Goal: Information Seeking & Learning: Check status

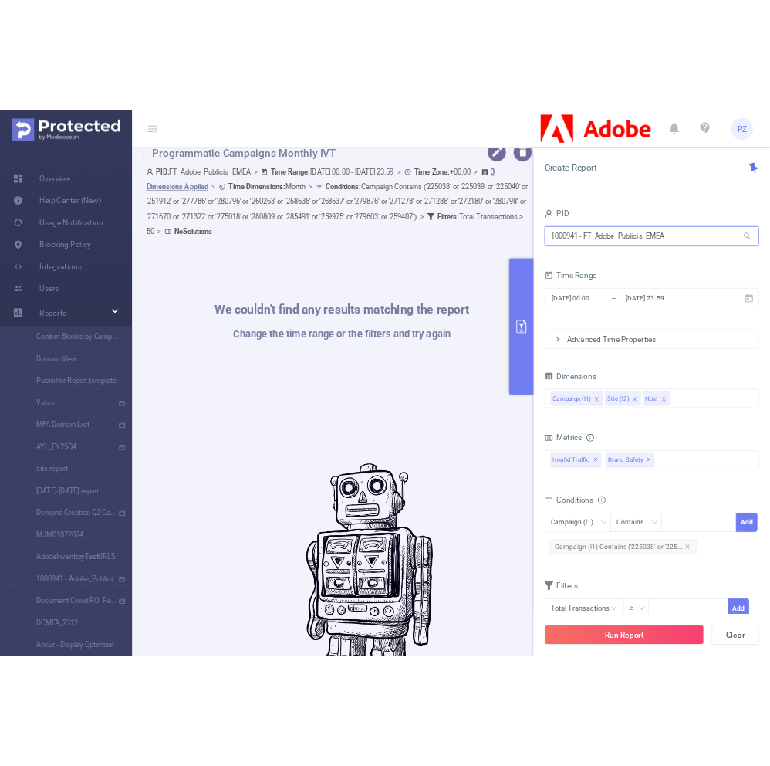
scroll to position [11, 0]
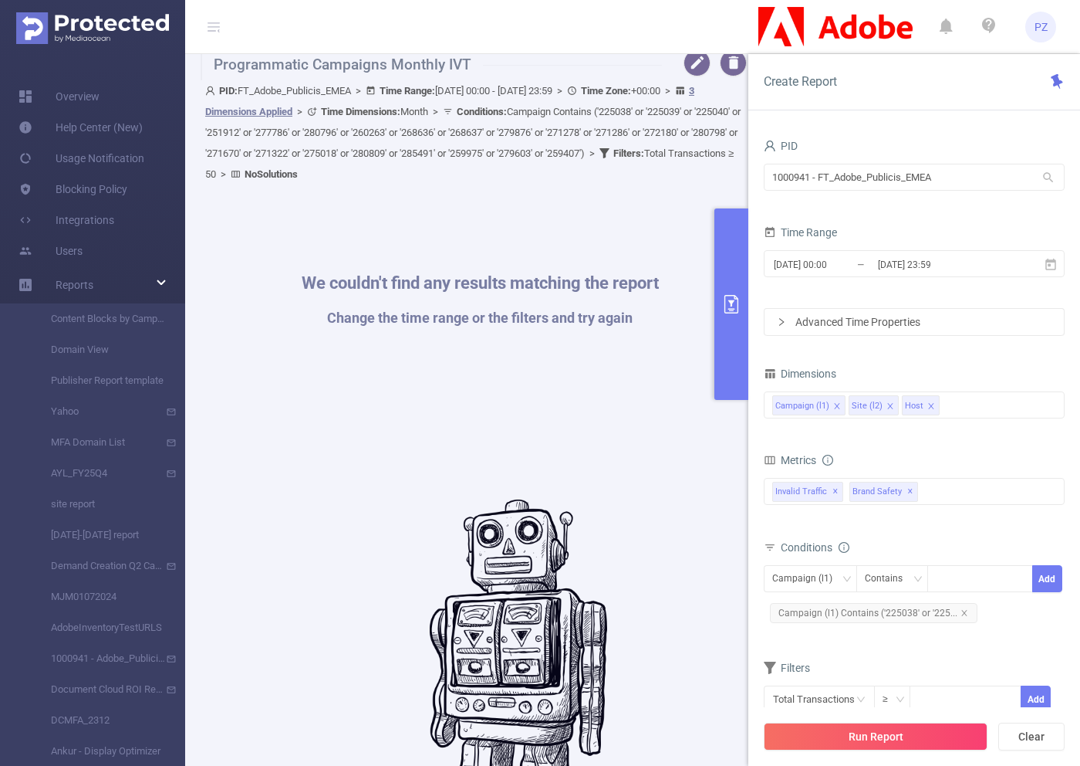
click at [376, 151] on span "Conditions : Campaign Contains ('225038' or '225039' or '225040' or '251912' or…" at bounding box center [473, 132] width 536 height 53
drag, startPoint x: 376, startPoint y: 151, endPoint x: 433, endPoint y: 157, distance: 57.4
click at [432, 157] on span "Conditions : Campaign Contains ('225038' or '225039' or '225040' or '251912' or…" at bounding box center [473, 132] width 536 height 53
click at [433, 157] on span "Conditions : Campaign Contains ('225038' or '225039' or '225040' or '251912' or…" at bounding box center [473, 132] width 536 height 53
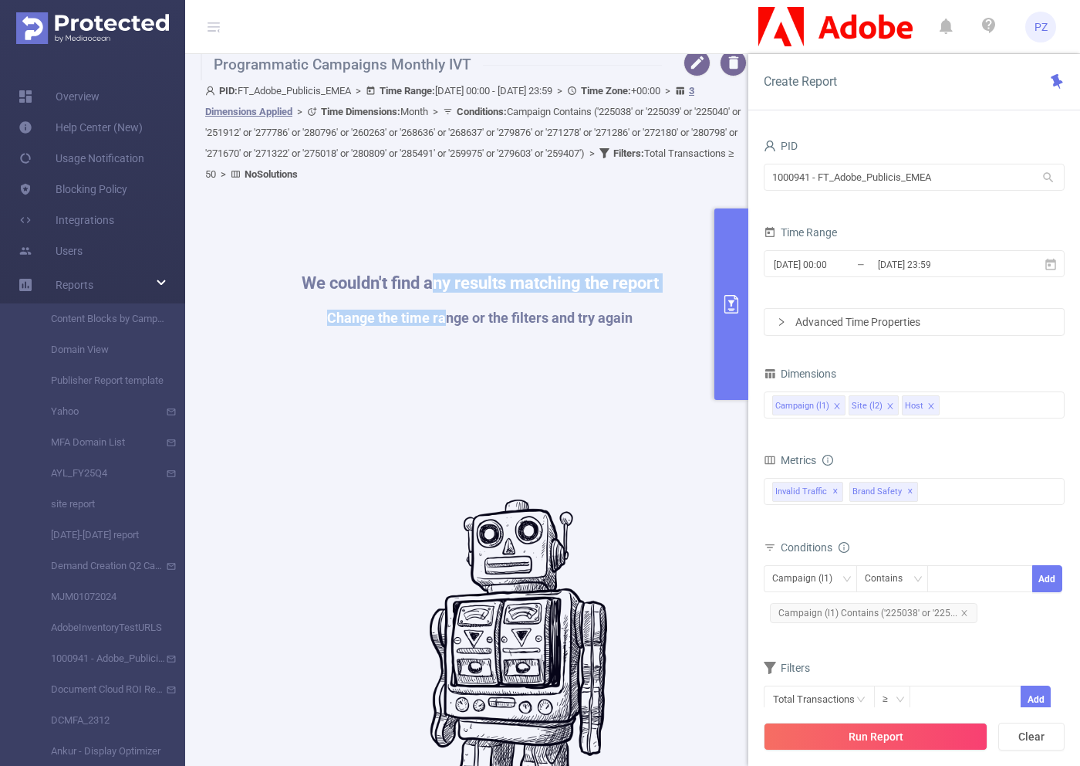
drag, startPoint x: 445, startPoint y: 321, endPoint x: 435, endPoint y: 286, distance: 35.9
click at [436, 286] on div "We couldn't find any results matching the report Change the time range or the f…" at bounding box center [480, 309] width 357 height 69
click at [452, 242] on div "We couldn't find any results matching the report Change the time range or the f…" at bounding box center [479, 580] width 543 height 766
click at [563, 375] on div "We couldn't find any results matching the report Change the time range or the f…" at bounding box center [479, 580] width 543 height 766
click at [567, 160] on div "PID: FT_Adobe_Publicis_EMEA > Time Range: 2025-09-01 00:00 - 2025-09-30 23:59 >…" at bounding box center [476, 132] width 542 height 104
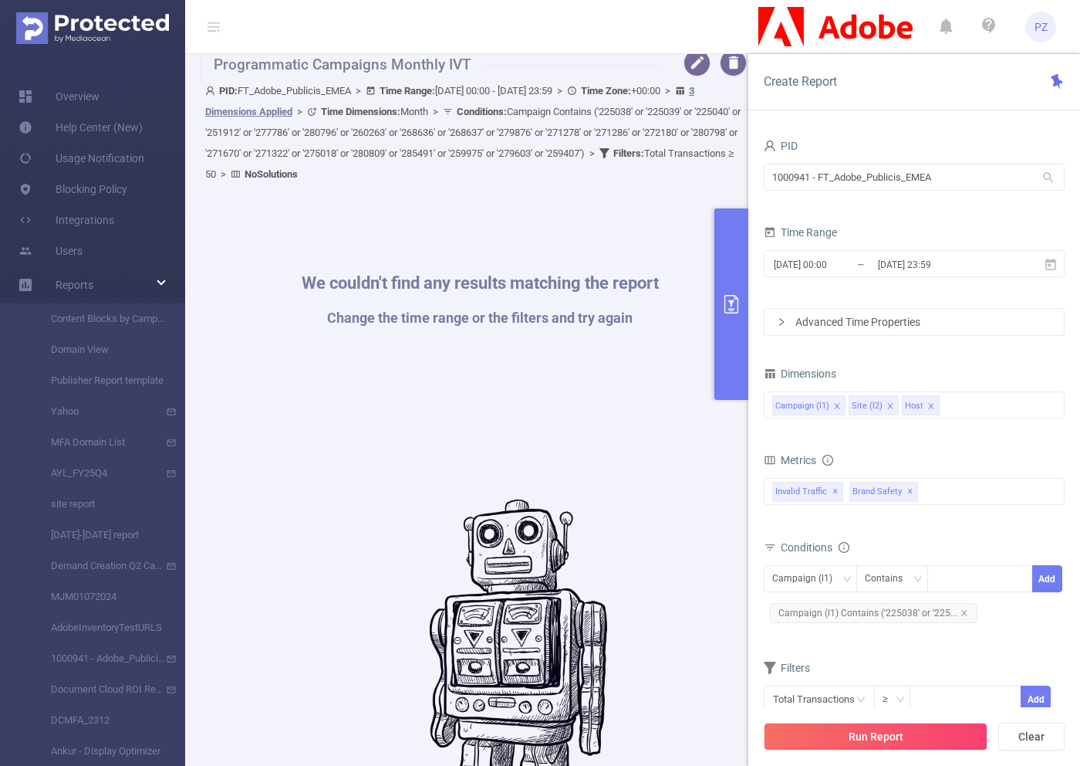
click at [567, 160] on div "PID: FT_Adobe_Publicis_EMEA > Time Range: 2025-09-01 00:00 - 2025-09-30 23:59 >…" at bounding box center [476, 132] width 542 height 104
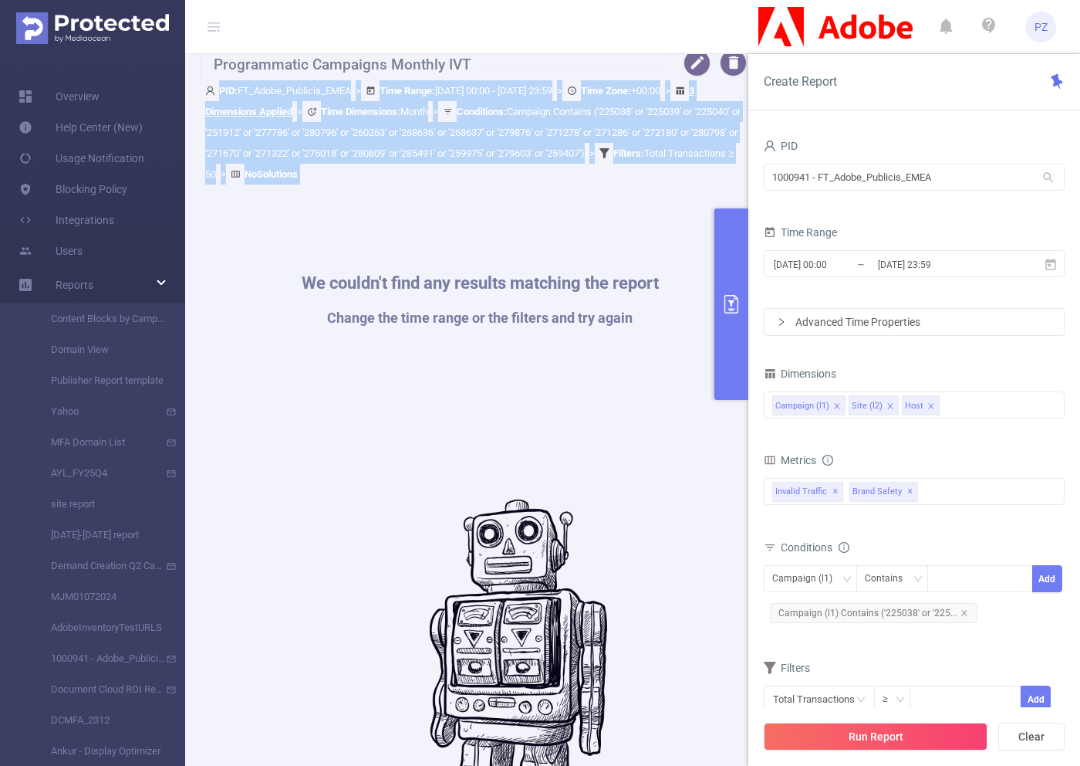
click at [567, 160] on div "PID: FT_Adobe_Publicis_EMEA > Time Range: 2025-09-01 00:00 - 2025-09-30 23:59 >…" at bounding box center [476, 132] width 542 height 104
click at [564, 154] on span "Conditions : Campaign Contains ('225038' or '225039' or '225040' or '251912' or…" at bounding box center [473, 132] width 536 height 53
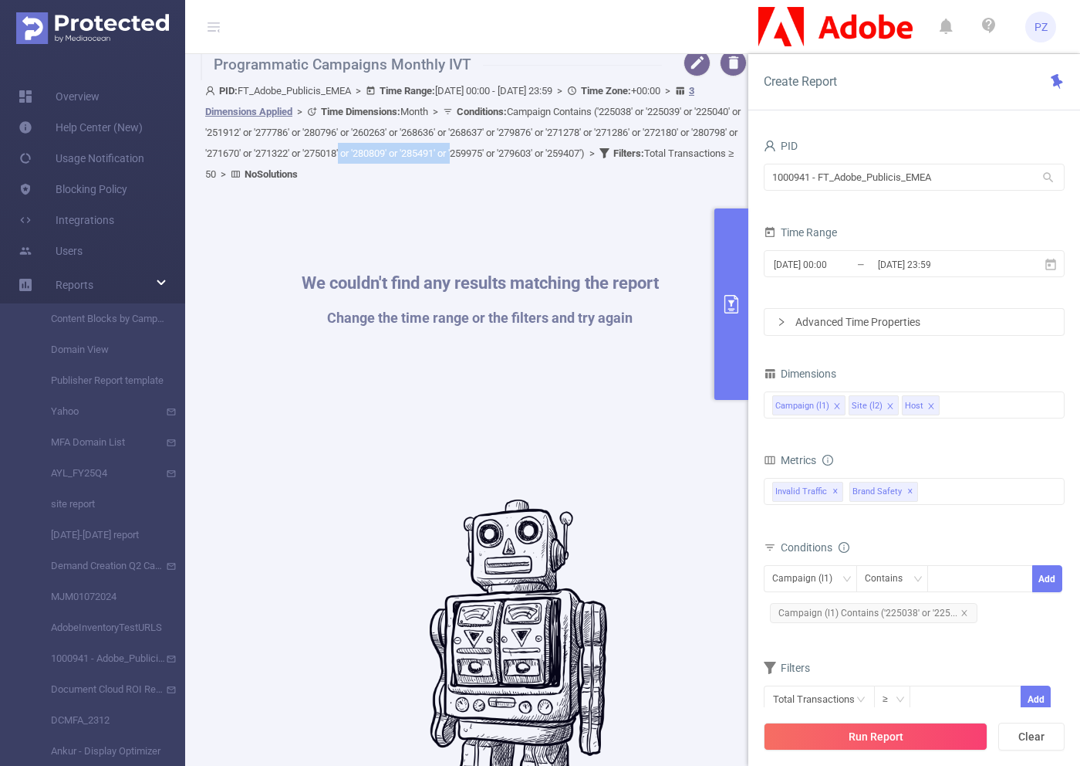
drag, startPoint x: 564, startPoint y: 154, endPoint x: 448, endPoint y: 161, distance: 115.9
click at [448, 161] on div "PID: FT_Adobe_Publicis_EMEA > Time Range: 2025-09-01 00:00 - 2025-09-30 23:59 >…" at bounding box center [476, 132] width 542 height 104
click at [438, 160] on div at bounding box center [438, 160] width 0 height 0
drag, startPoint x: 448, startPoint y: 161, endPoint x: 480, endPoint y: 158, distance: 31.7
click at [483, 158] on div "PID: FT_Adobe_Publicis_EMEA > Time Range: 2025-09-01 00:00 - 2025-09-30 23:59 >…" at bounding box center [476, 132] width 542 height 104
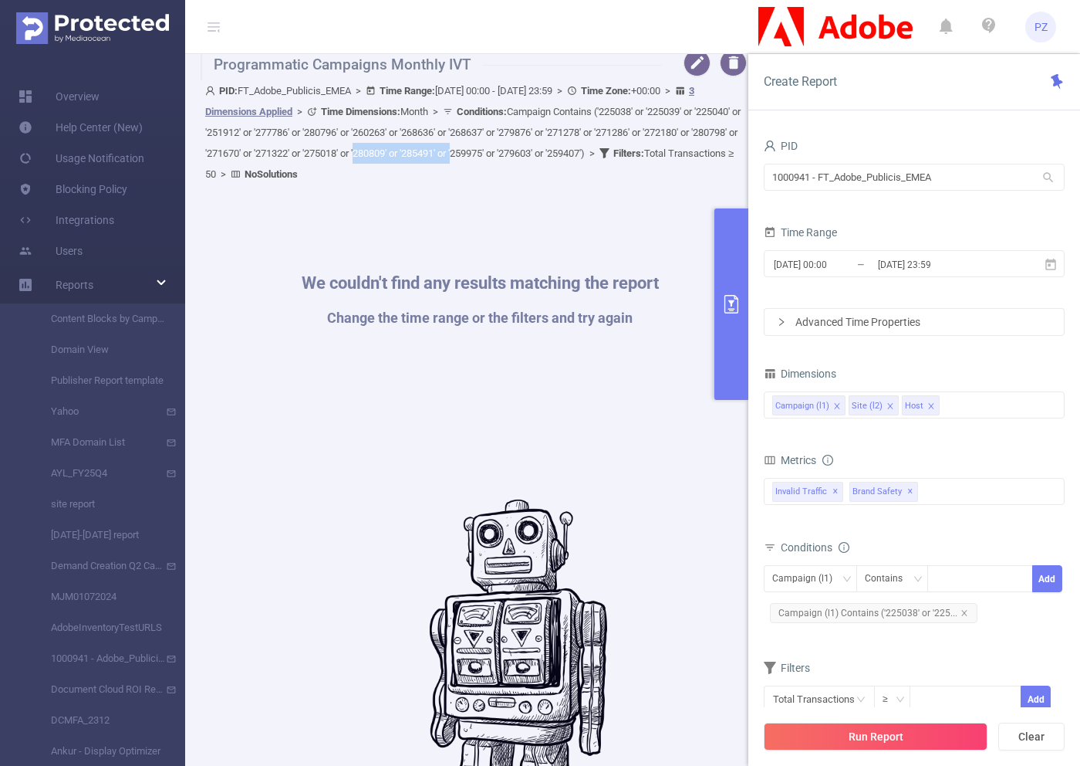
click at [480, 158] on span "Conditions : Campaign Contains ('225038' or '225039' or '225040' or '251912' or…" at bounding box center [473, 132] width 536 height 53
click at [482, 199] on div "We couldn't find any results matching the report Change the time range or the f…" at bounding box center [479, 580] width 543 height 766
click at [414, 283] on h1 "We couldn't find any results matching the report" at bounding box center [480, 283] width 357 height 17
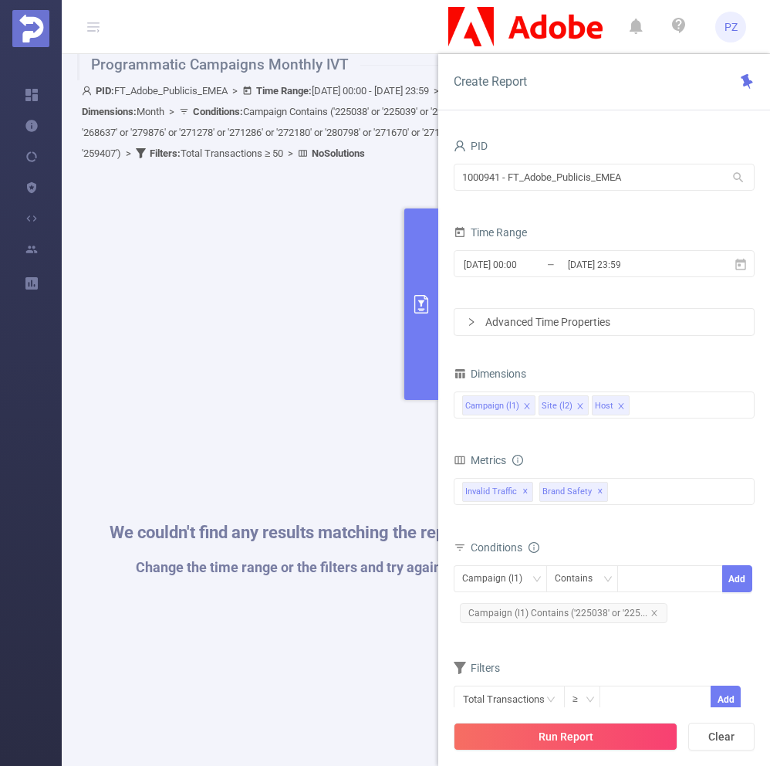
click at [599, 357] on div "PID 1000941 - FT_Adobe_Publicis_EMEA 1000941 - FT_Adobe_Publicis_EMEA Time Rang…" at bounding box center [604, 447] width 301 height 624
click at [255, 394] on div "We couldn't find any results matching the report Change the time range or the f…" at bounding box center [416, 559] width 662 height 766
click at [436, 326] on button "primary" at bounding box center [421, 303] width 34 height 191
click at [424, 323] on button "primary" at bounding box center [421, 303] width 34 height 191
click at [431, 327] on button "primary" at bounding box center [421, 303] width 34 height 191
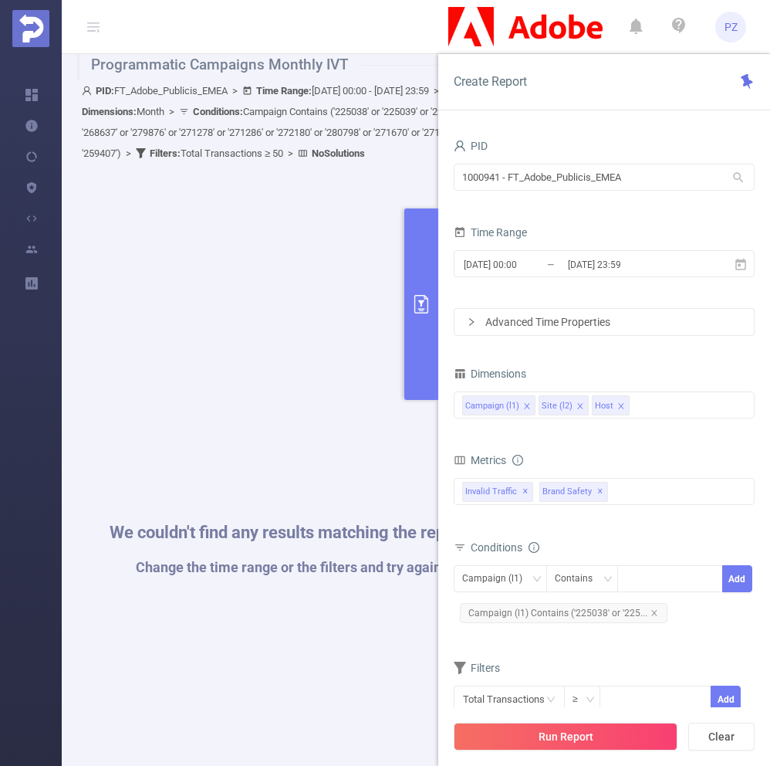
click at [427, 301] on icon "primary" at bounding box center [421, 304] width 19 height 19
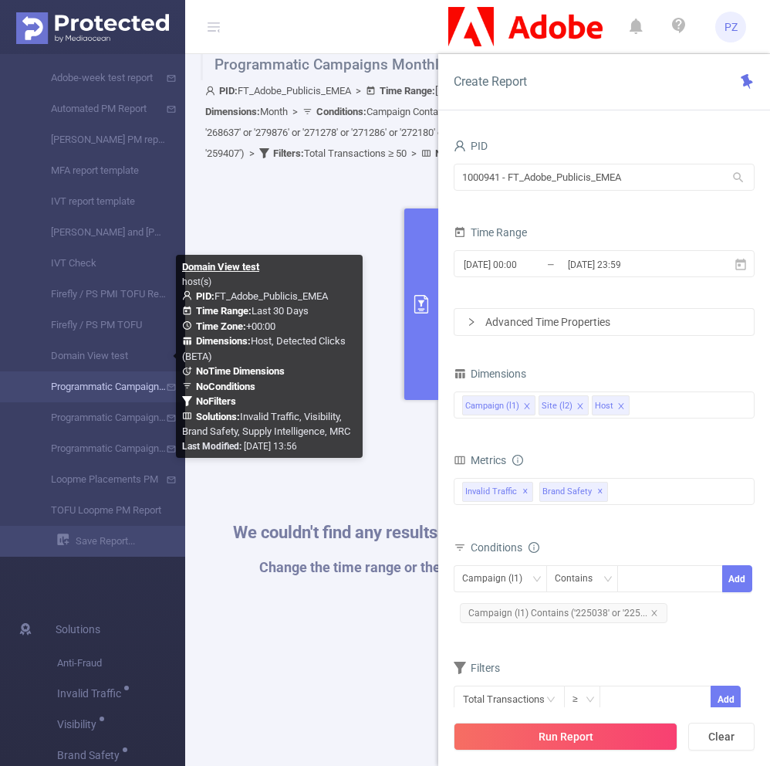
click at [132, 383] on link "Programmatic Campaigns Monthly IVT" at bounding box center [99, 386] width 136 height 31
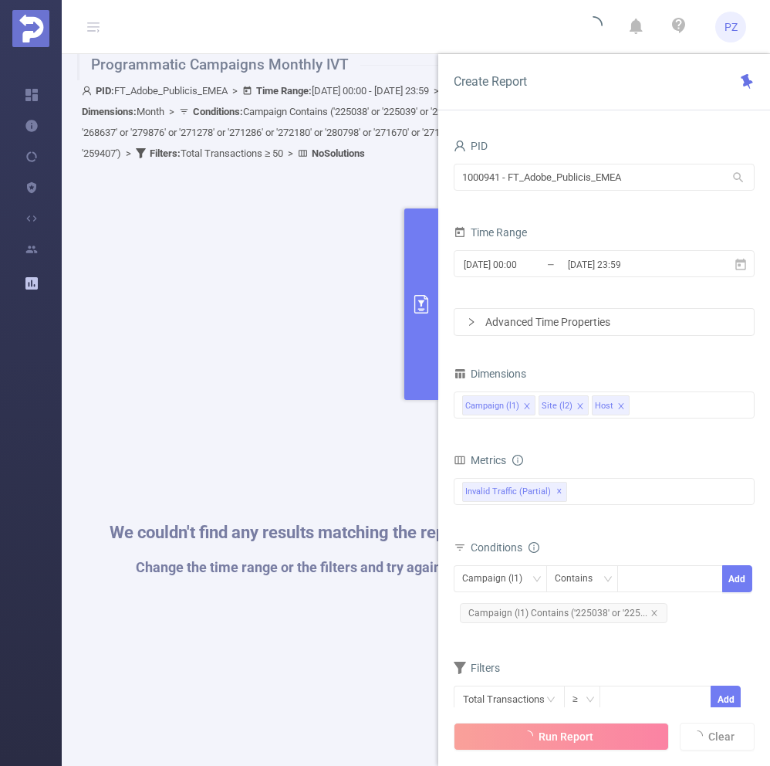
click at [426, 247] on button "primary" at bounding box center [421, 303] width 34 height 191
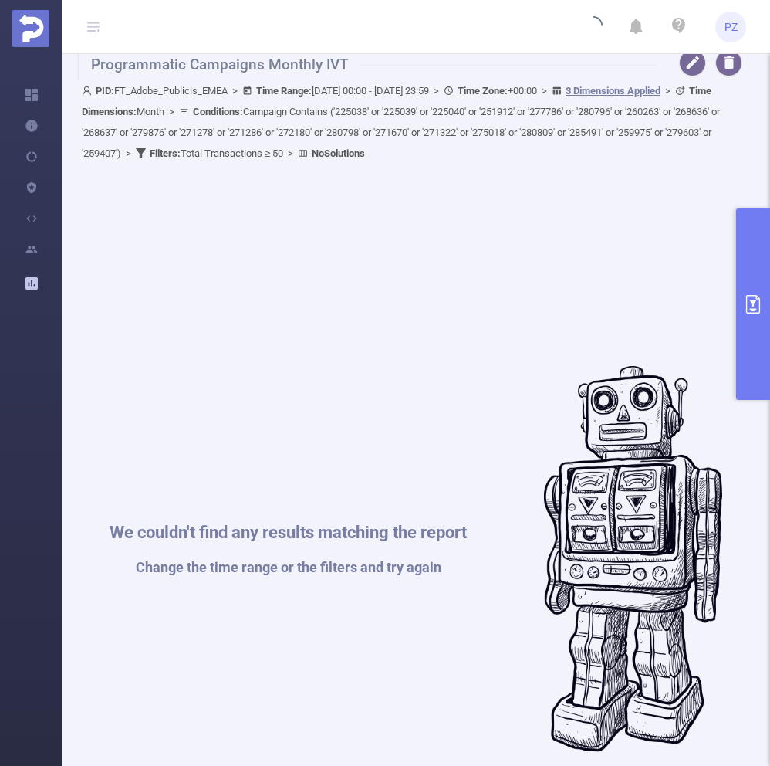
click at [336, 89] on span "PID: FT_Adobe_Publicis_EMEA > Time Range: 2025-09-01 00:00 - 2025-09-30 23:59 >…" at bounding box center [401, 122] width 638 height 74
drag, startPoint x: 336, startPoint y: 89, endPoint x: 370, endPoint y: 93, distance: 34.9
click at [370, 93] on span "PID: FT_Adobe_Publicis_EMEA > Time Range: 2025-09-01 00:00 - 2025-09-30 23:59 >…" at bounding box center [401, 122] width 638 height 74
copy span "2025-09-01"
click at [755, 276] on button "primary" at bounding box center [753, 303] width 34 height 191
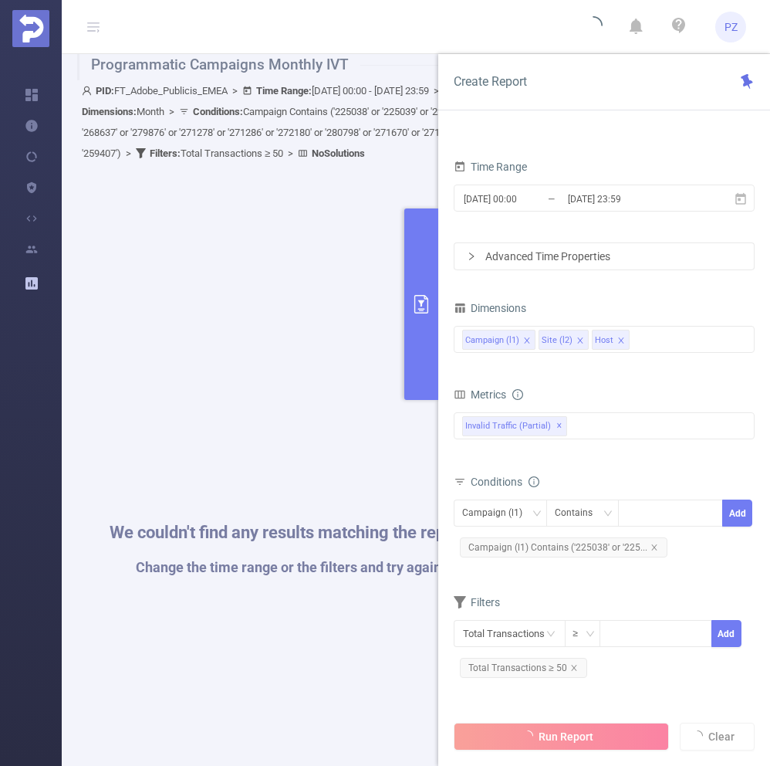
click at [631, 262] on div "Advanced Time Properties" at bounding box center [604, 256] width 299 height 26
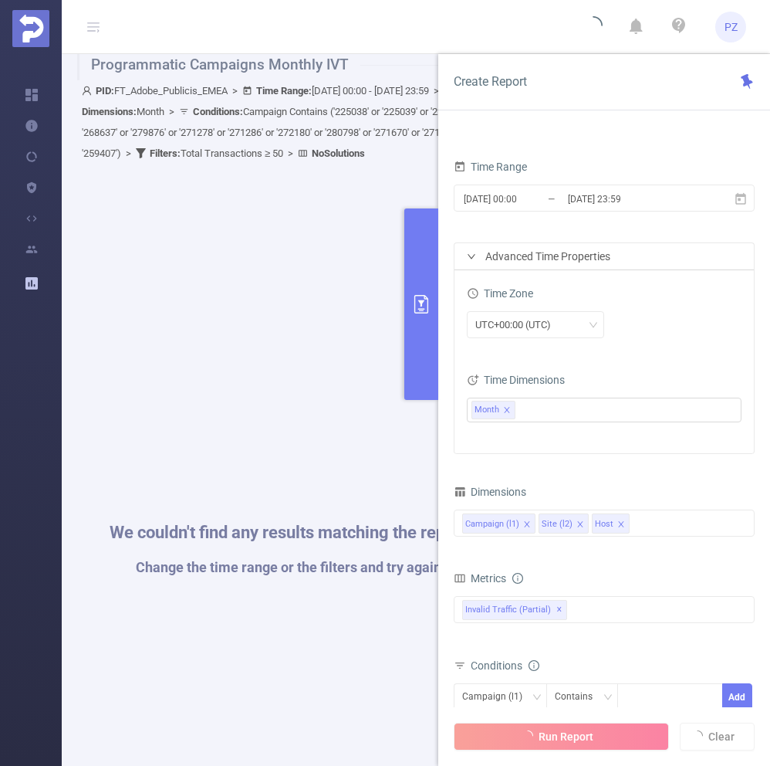
click at [617, 259] on div "Advanced Time Properties" at bounding box center [604, 256] width 299 height 26
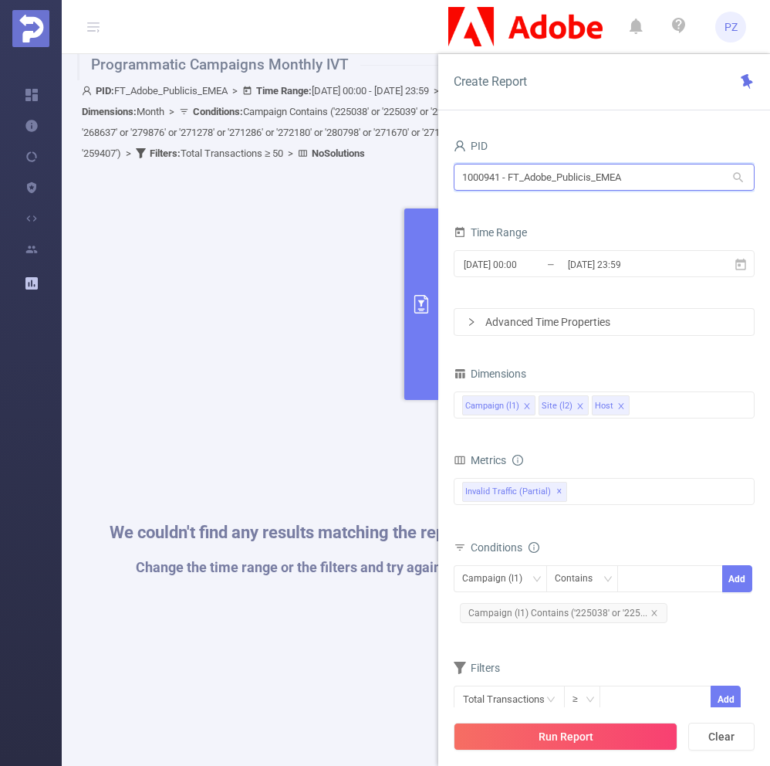
click at [650, 169] on input "1000941 - FT_Adobe_Publicis_EMEA" at bounding box center [604, 177] width 301 height 27
type input "adobe"
